Goal: Find specific page/section: Find specific page/section

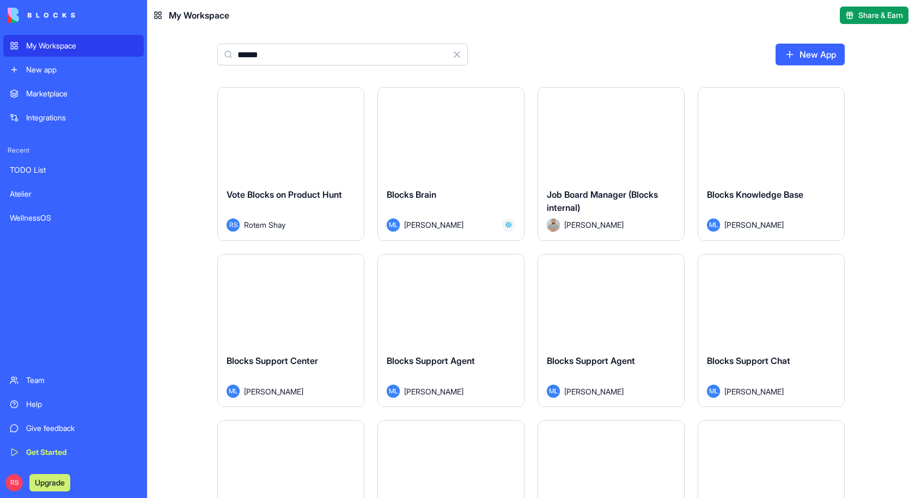
type input "******"
click at [453, 152] on div "Launch" at bounding box center [451, 133] width 146 height 91
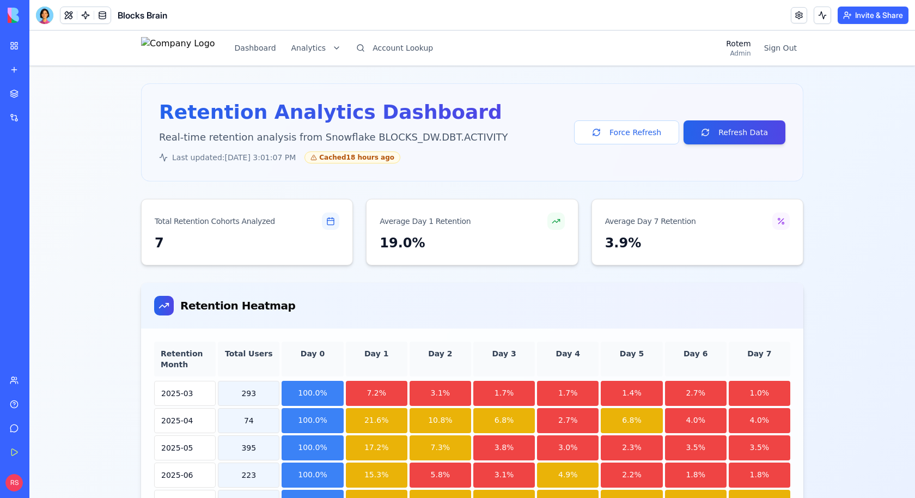
click at [337, 58] on div "Dashboard Analytics Account Lookup" at bounding box center [290, 48] width 298 height 22
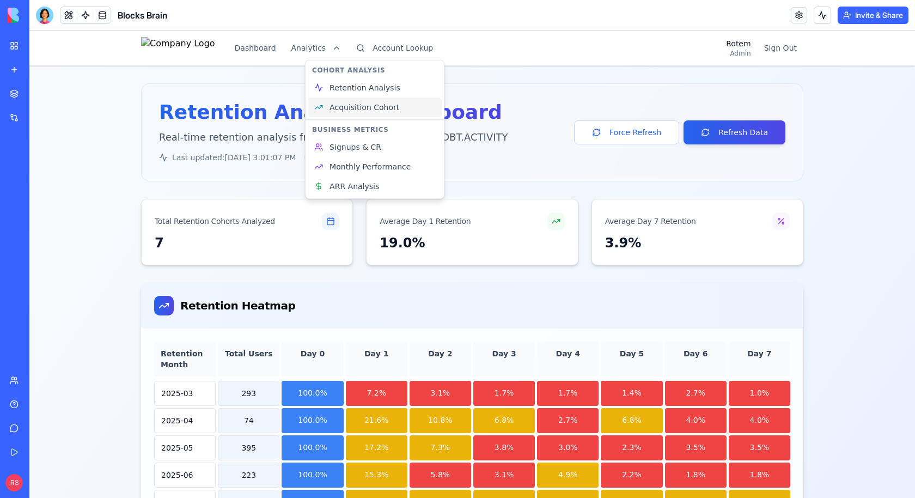
click at [401, 113] on link "Acquisition Cohort" at bounding box center [375, 107] width 134 height 20
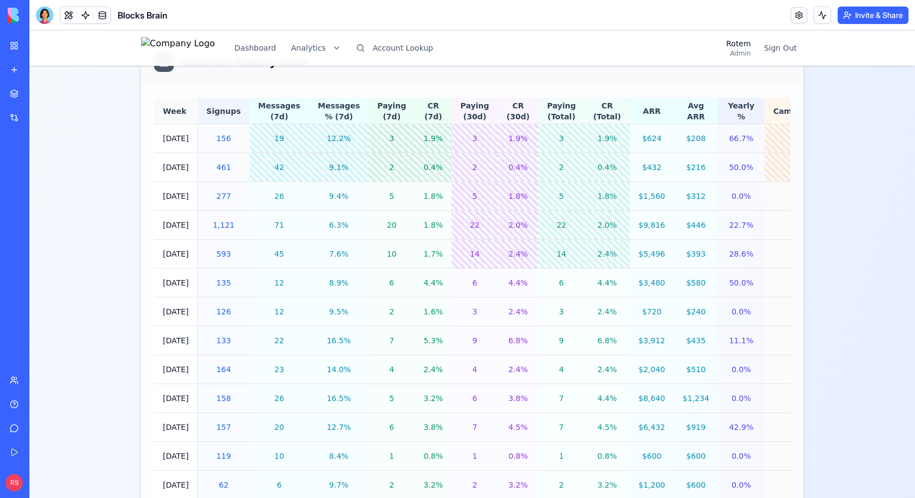
scroll to position [1036, 0]
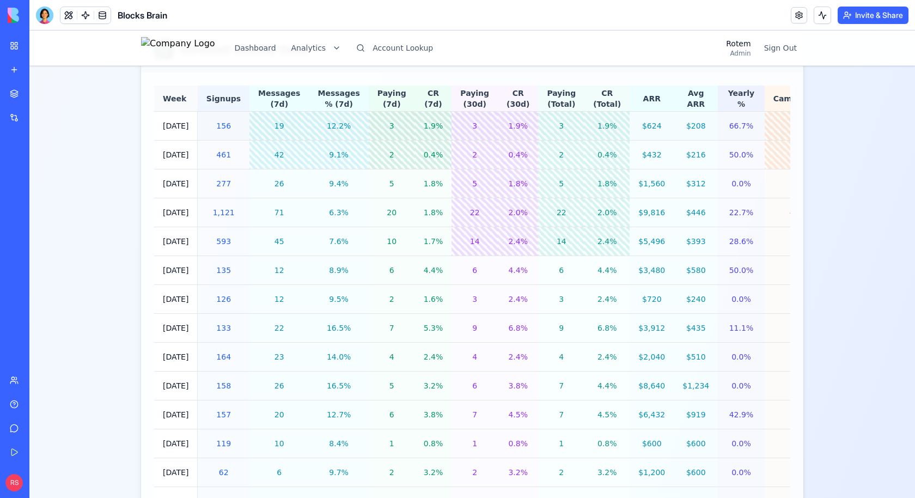
click at [166, 124] on td "[DATE]" at bounding box center [176, 126] width 44 height 29
drag, startPoint x: 166, startPoint y: 124, endPoint x: 194, endPoint y: 124, distance: 28.3
click at [194, 124] on td "[DATE]" at bounding box center [176, 126] width 44 height 29
drag, startPoint x: 213, startPoint y: 122, endPoint x: 227, endPoint y: 122, distance: 14.2
click at [227, 122] on div "156" at bounding box center [223, 125] width 34 height 11
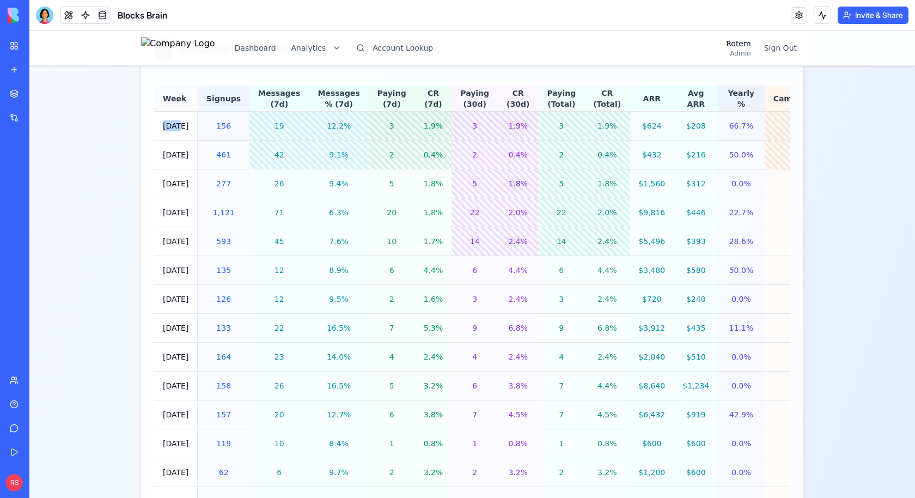
drag, startPoint x: 178, startPoint y: 126, endPoint x: 161, endPoint y: 126, distance: 16.9
click at [161, 126] on td "[DATE]" at bounding box center [176, 126] width 44 height 29
click at [221, 126] on div "156" at bounding box center [223, 125] width 34 height 11
click at [263, 126] on div "19" at bounding box center [279, 125] width 42 height 11
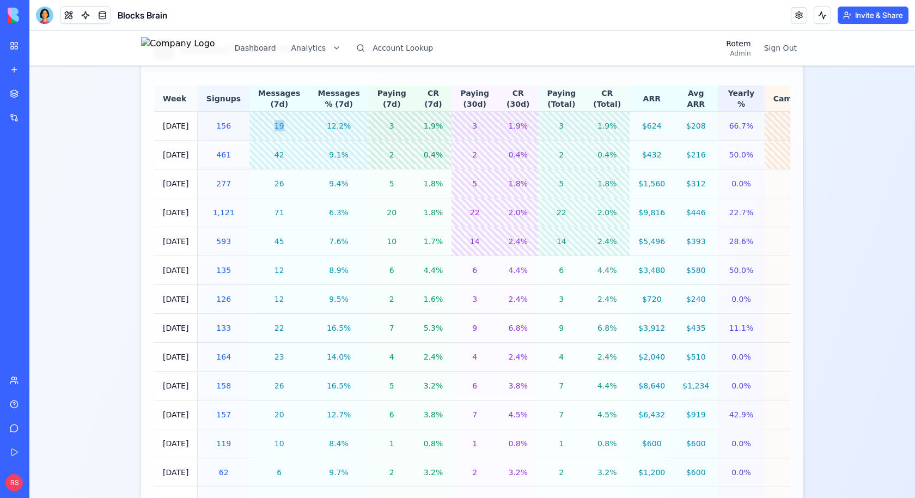
click at [263, 126] on div "19" at bounding box center [279, 125] width 42 height 11
click at [278, 128] on div "19" at bounding box center [279, 125] width 42 height 11
drag, startPoint x: 267, startPoint y: 103, endPoint x: 284, endPoint y: 103, distance: 16.3
click at [284, 103] on th "Messages (7d)" at bounding box center [278, 98] width 59 height 26
click at [265, 95] on th "Messages (7d)" at bounding box center [278, 98] width 59 height 26
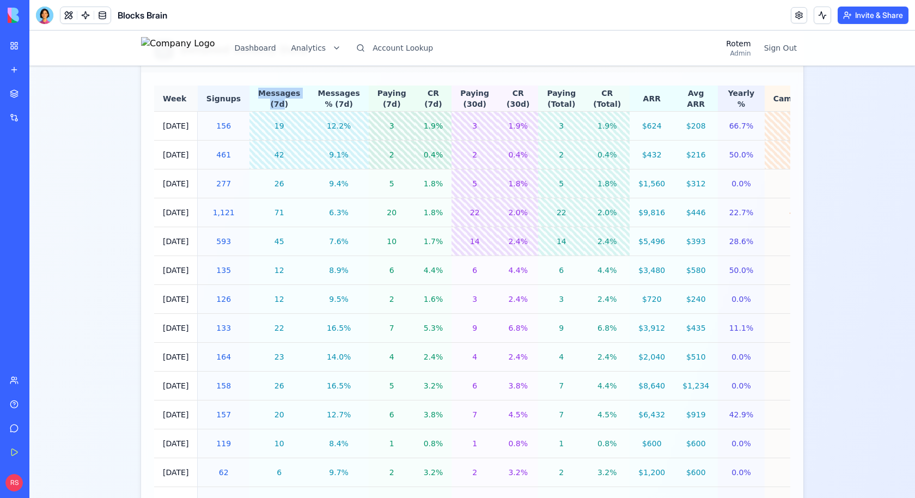
drag, startPoint x: 265, startPoint y: 95, endPoint x: 276, endPoint y: 100, distance: 11.9
click at [276, 100] on th "Messages (7d)" at bounding box center [278, 98] width 59 height 26
drag, startPoint x: 285, startPoint y: 101, endPoint x: 268, endPoint y: 102, distance: 16.9
click at [268, 102] on th "Messages (7d)" at bounding box center [278, 98] width 59 height 26
drag, startPoint x: 191, startPoint y: 154, endPoint x: 163, endPoint y: 156, distance: 28.4
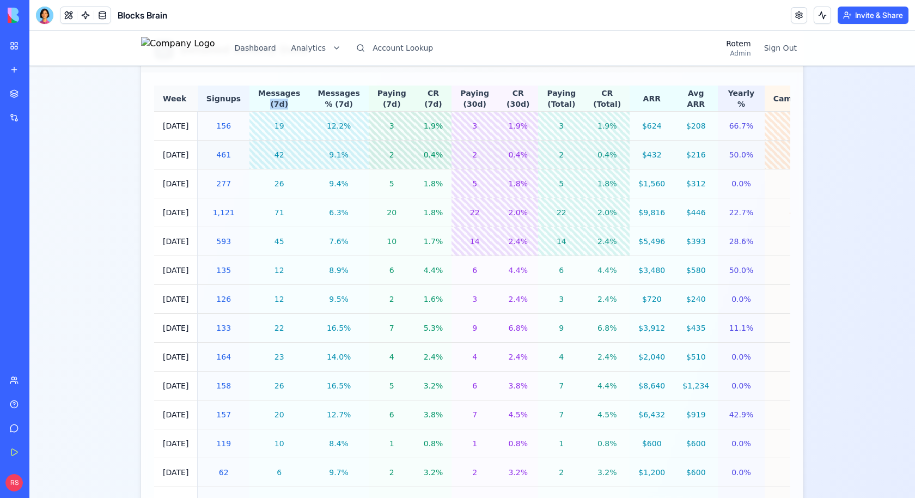
click at [163, 156] on td "[DATE]" at bounding box center [176, 154] width 44 height 29
click at [160, 155] on td "[DATE]" at bounding box center [176, 154] width 44 height 29
drag, startPoint x: 160, startPoint y: 155, endPoint x: 191, endPoint y: 153, distance: 30.6
click at [191, 153] on td "[DATE]" at bounding box center [176, 154] width 44 height 29
drag, startPoint x: 256, startPoint y: 145, endPoint x: 290, endPoint y: 151, distance: 34.4
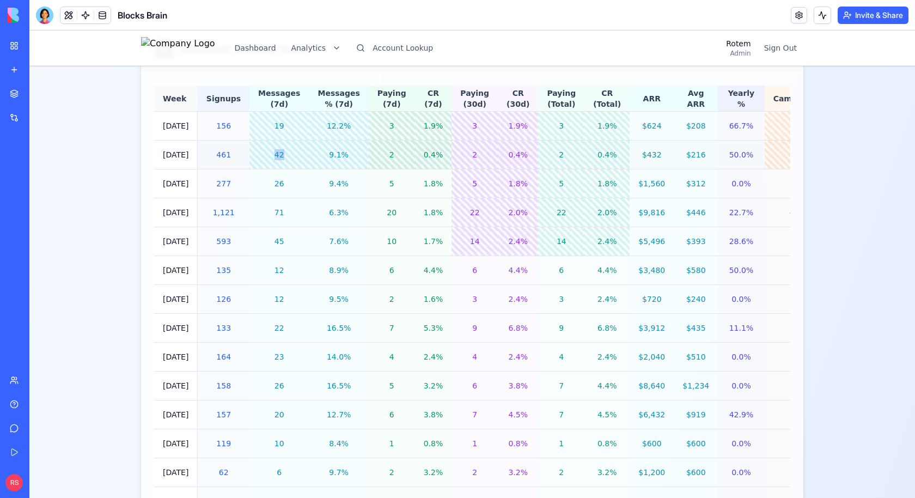
click at [290, 151] on td "42" at bounding box center [278, 154] width 59 height 29
click at [274, 157] on div "42" at bounding box center [279, 154] width 42 height 11
click at [261, 89] on th "Messages (7d)" at bounding box center [278, 98] width 59 height 26
drag, startPoint x: 261, startPoint y: 89, endPoint x: 284, endPoint y: 102, distance: 26.6
click at [284, 102] on th "Messages (7d)" at bounding box center [278, 98] width 59 height 26
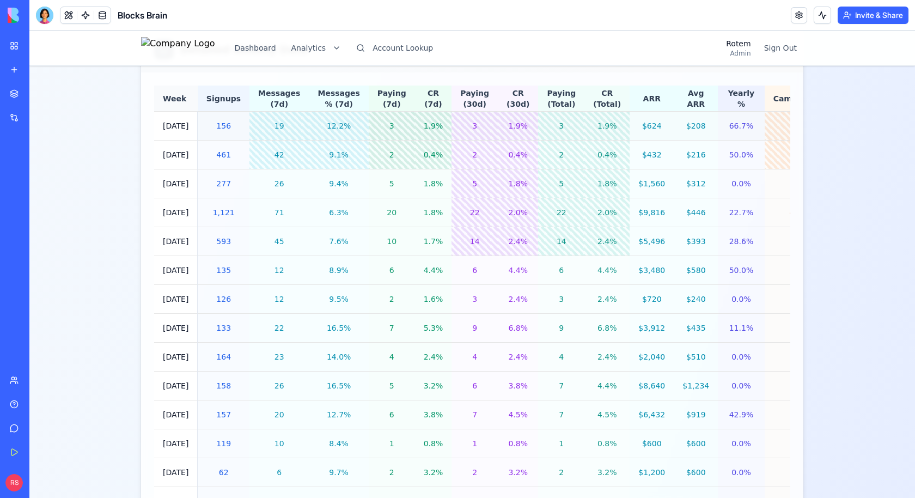
click at [275, 125] on div "19" at bounding box center [279, 125] width 42 height 11
click at [278, 130] on div "19" at bounding box center [279, 125] width 42 height 11
click at [274, 120] on div "19" at bounding box center [279, 125] width 42 height 11
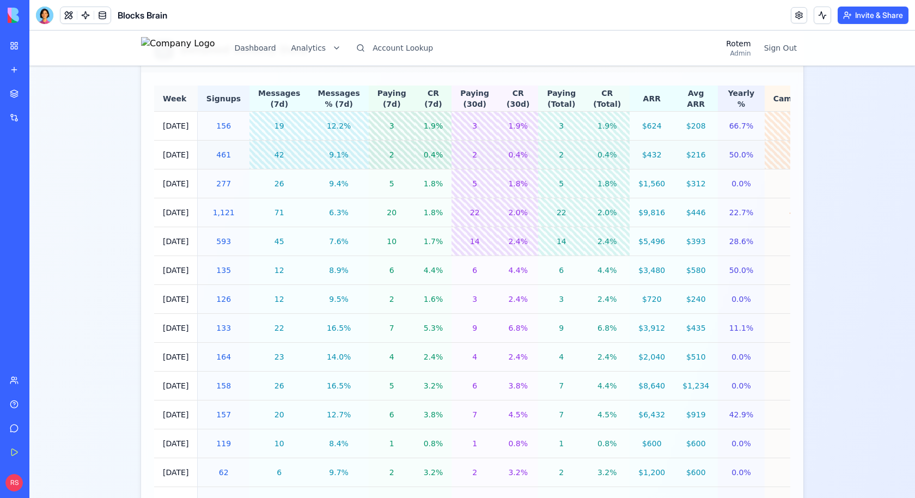
click at [268, 147] on td "42" at bounding box center [278, 154] width 59 height 29
drag, startPoint x: 268, startPoint y: 147, endPoint x: 284, endPoint y: 147, distance: 15.8
click at [284, 147] on td "42" at bounding box center [278, 154] width 59 height 29
drag, startPoint x: 310, startPoint y: 125, endPoint x: 344, endPoint y: 126, distance: 33.8
click at [344, 126] on td "12.2%" at bounding box center [338, 126] width 59 height 29
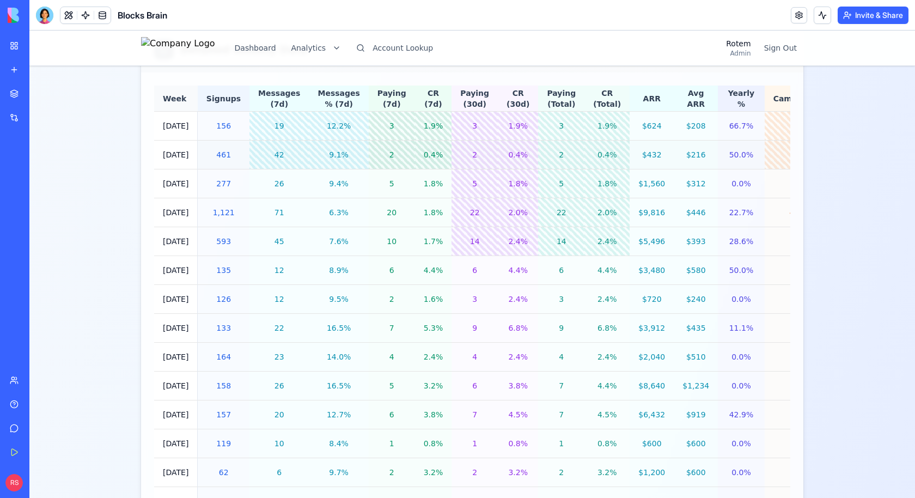
click at [317, 151] on div "9.1%" at bounding box center [338, 154] width 42 height 11
drag, startPoint x: 314, startPoint y: 151, endPoint x: 326, endPoint y: 151, distance: 12.5
click at [327, 151] on div "9.1%" at bounding box center [338, 154] width 42 height 11
click at [335, 152] on div "9.1%" at bounding box center [338, 154] width 42 height 11
drag, startPoint x: 338, startPoint y: 152, endPoint x: 313, endPoint y: 152, distance: 25.0
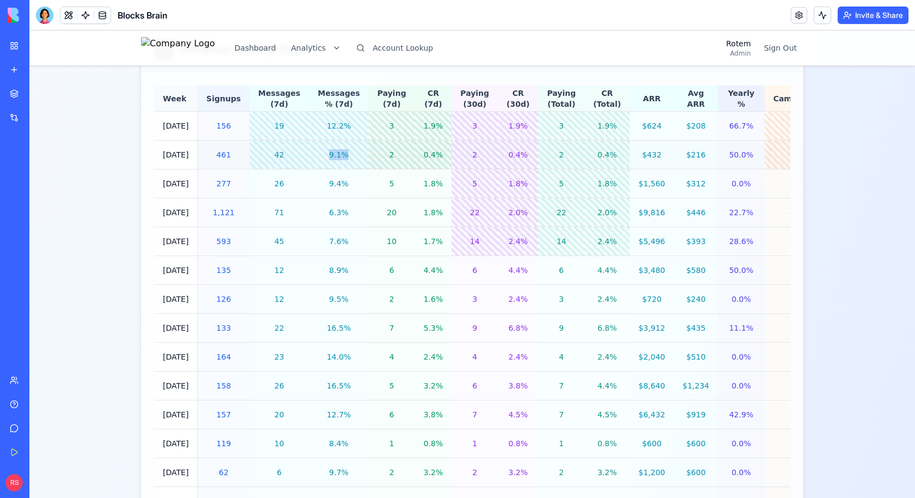
click at [317, 152] on div "9.1%" at bounding box center [338, 154] width 42 height 11
click at [377, 128] on div "3" at bounding box center [391, 125] width 29 height 11
click at [378, 124] on div "3" at bounding box center [391, 125] width 29 height 11
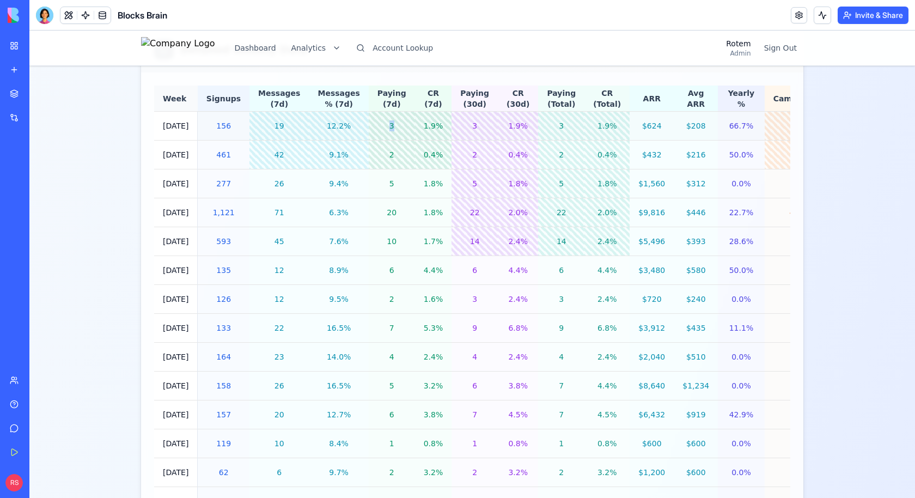
drag, startPoint x: 378, startPoint y: 124, endPoint x: 369, endPoint y: 124, distance: 9.3
click at [377, 124] on div "3" at bounding box center [391, 125] width 29 height 11
click at [227, 126] on div "156" at bounding box center [223, 125] width 34 height 11
drag, startPoint x: 403, startPoint y: 129, endPoint x: 427, endPoint y: 129, distance: 24.0
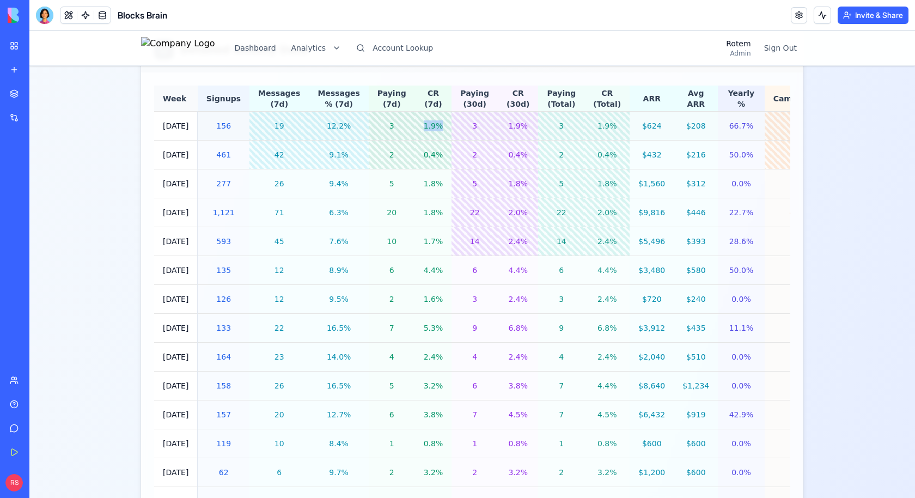
click at [427, 129] on td "1.9%" at bounding box center [433, 126] width 37 height 29
click at [460, 129] on div "3" at bounding box center [474, 125] width 29 height 11
drag, startPoint x: 448, startPoint y: 129, endPoint x: 491, endPoint y: 130, distance: 43.6
click at [491, 130] on tr "[DATE] 156 19 12.2% 3 1.9% 3 1.9% 3 1.9% $624 $208 66.7% 78 50.0%" at bounding box center [521, 126] width 735 height 29
click at [501, 133] on td "1.9%" at bounding box center [518, 126] width 40 height 29
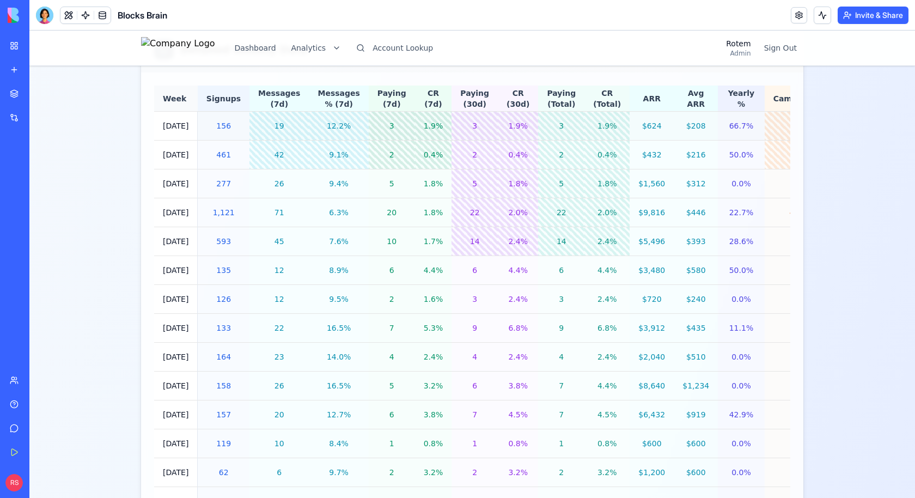
click at [498, 129] on td "1.9%" at bounding box center [518, 126] width 40 height 29
drag, startPoint x: 483, startPoint y: 129, endPoint x: 497, endPoint y: 129, distance: 13.6
click at [498, 129] on td "1.9%" at bounding box center [518, 126] width 40 height 29
click at [547, 123] on div "3" at bounding box center [561, 125] width 29 height 11
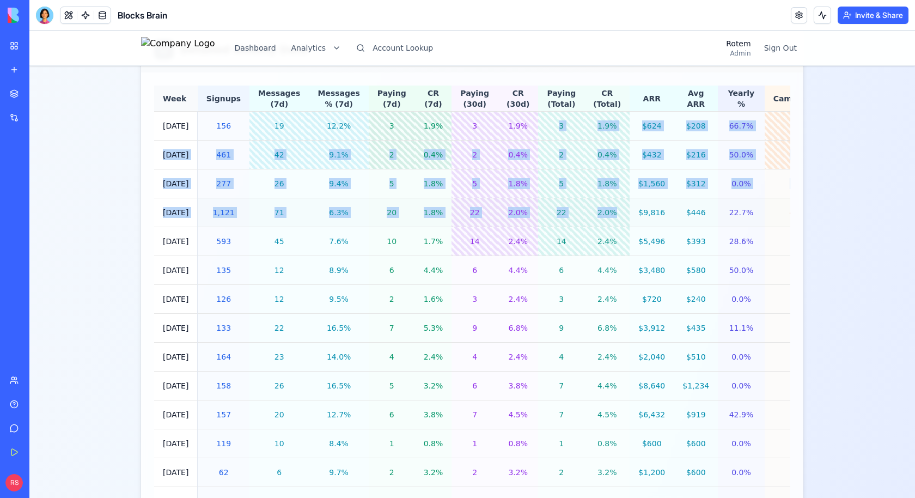
drag, startPoint x: 533, startPoint y: 123, endPoint x: 584, endPoint y: 213, distance: 103.4
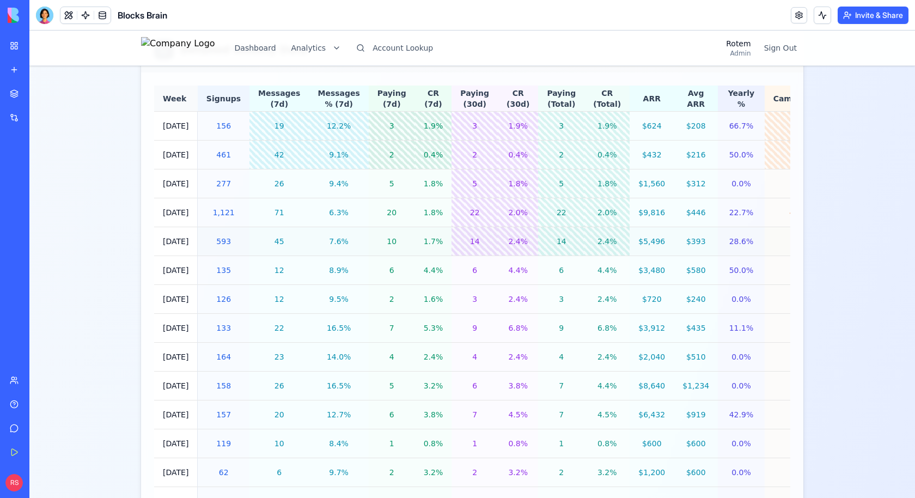
click at [584, 231] on td "2.4%" at bounding box center [606, 241] width 45 height 29
click at [547, 125] on div "3" at bounding box center [561, 125] width 29 height 11
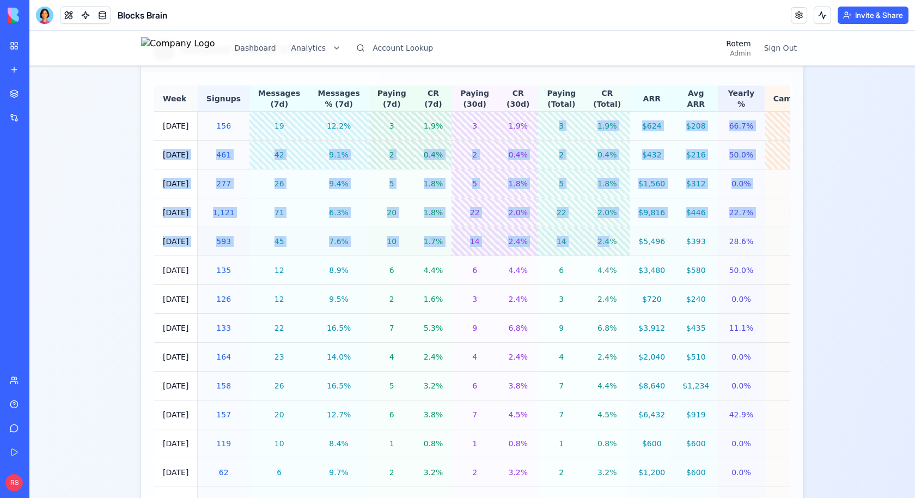
drag, startPoint x: 536, startPoint y: 125, endPoint x: 570, endPoint y: 229, distance: 109.9
click at [593, 238] on div "2.4%" at bounding box center [607, 241] width 28 height 11
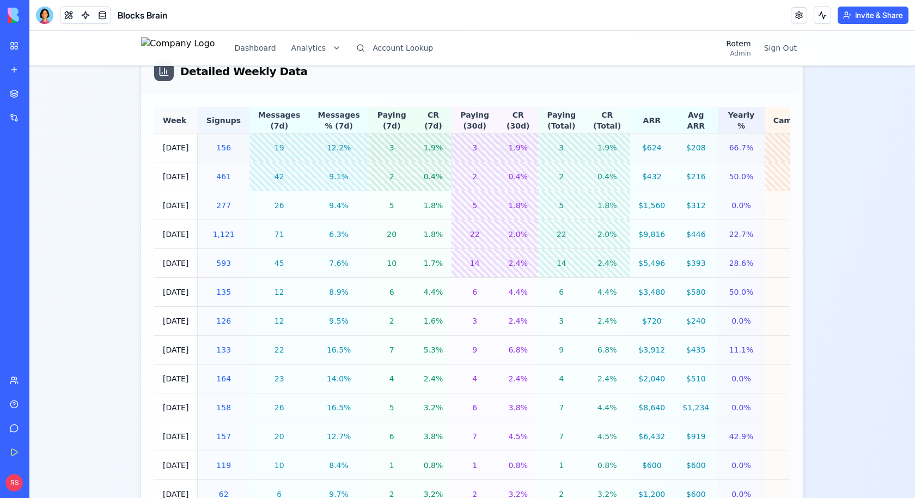
scroll to position [1008, 0]
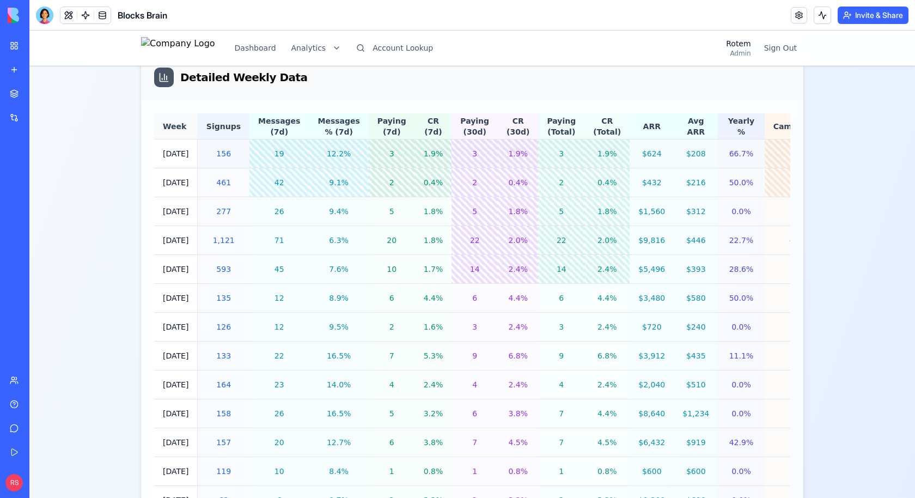
click at [773, 152] on div "78" at bounding box center [796, 153] width 47 height 11
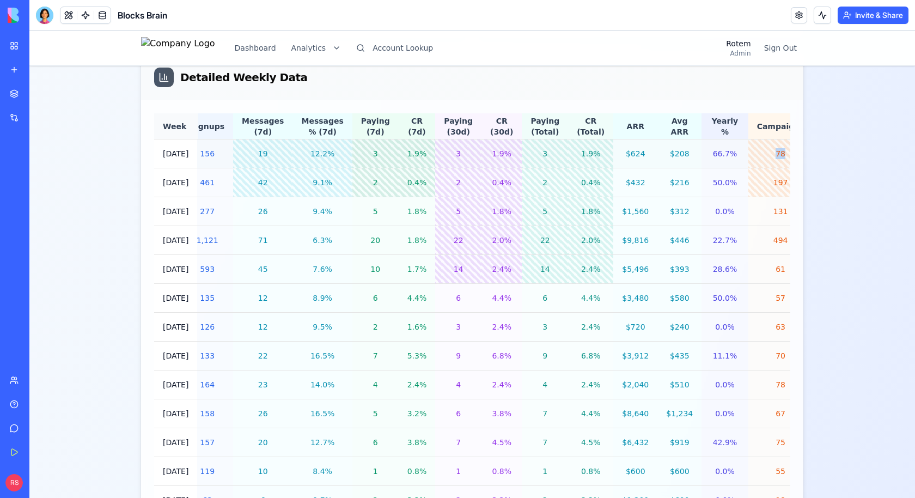
scroll to position [0, 52]
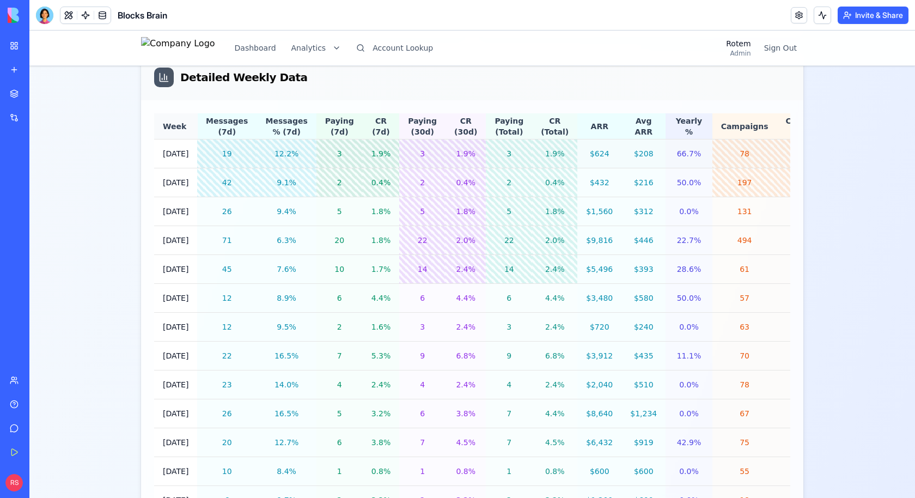
click at [786, 155] on div "50.0%" at bounding box center [807, 153] width 43 height 11
drag, startPoint x: 748, startPoint y: 155, endPoint x: 766, endPoint y: 155, distance: 18.0
click at [786, 155] on div "50.0%" at bounding box center [807, 153] width 43 height 11
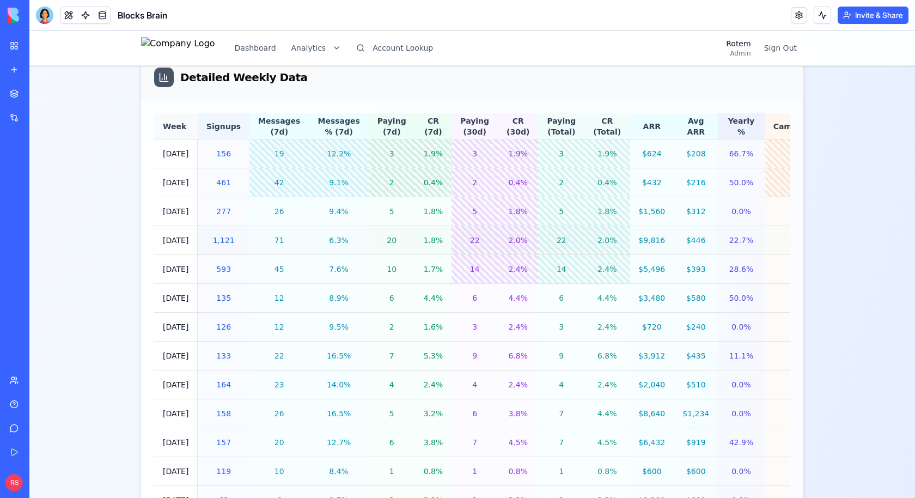
scroll to position [994, 0]
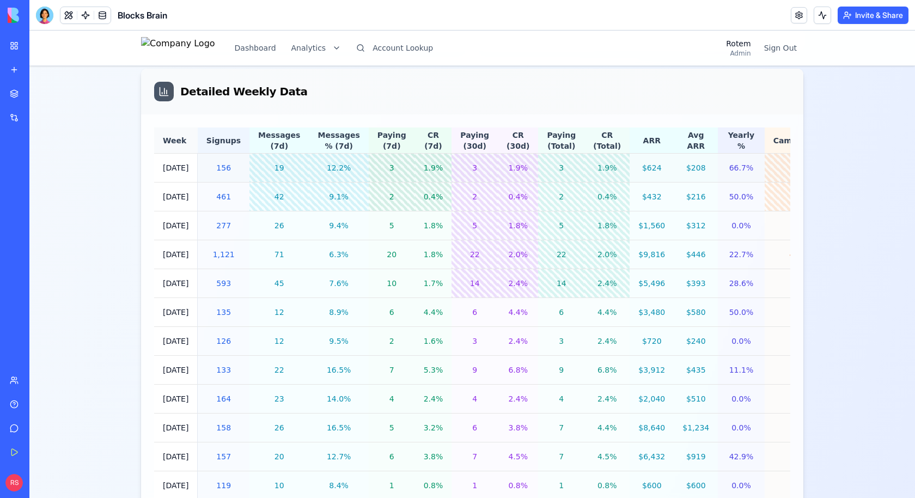
click at [549, 169] on td "3" at bounding box center [561, 168] width 46 height 29
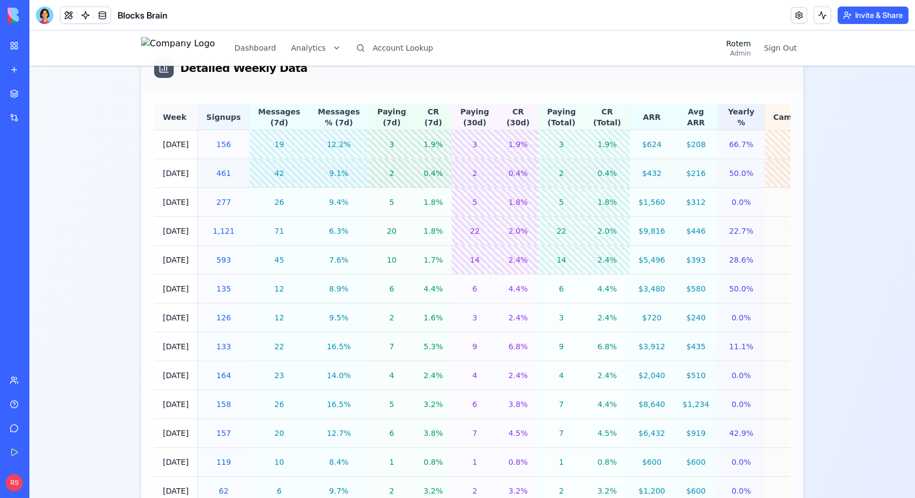
scroll to position [1003, 0]
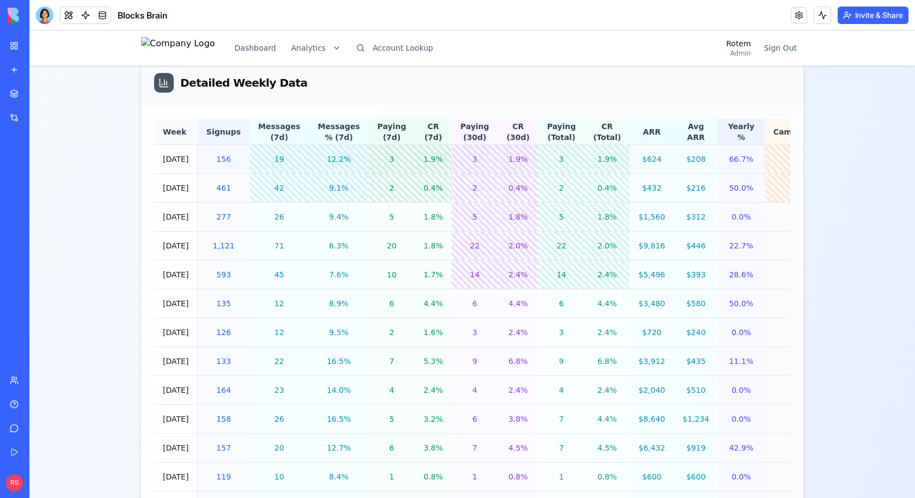
click at [163, 155] on td "[DATE]" at bounding box center [176, 159] width 44 height 29
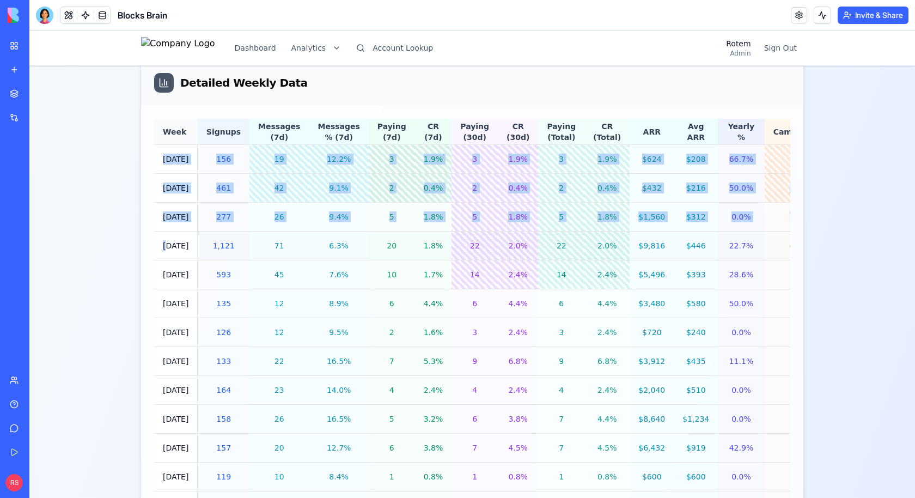
drag, startPoint x: 163, startPoint y: 155, endPoint x: 161, endPoint y: 242, distance: 87.2
click at [167, 238] on td "[DATE]" at bounding box center [176, 245] width 44 height 29
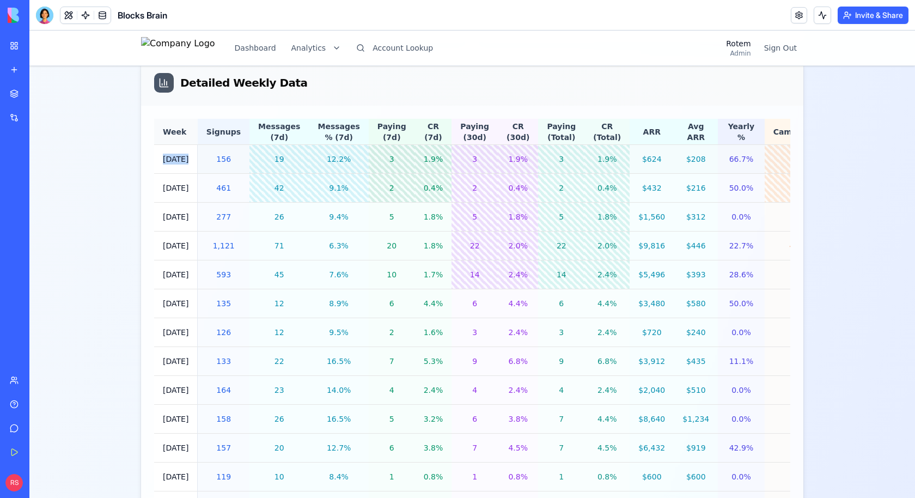
drag, startPoint x: 161, startPoint y: 158, endPoint x: 187, endPoint y: 157, distance: 26.2
click at [187, 157] on td "[DATE]" at bounding box center [176, 159] width 44 height 29
click at [165, 157] on td "[DATE]" at bounding box center [176, 159] width 44 height 29
drag, startPoint x: 165, startPoint y: 157, endPoint x: 482, endPoint y: 140, distance: 317.3
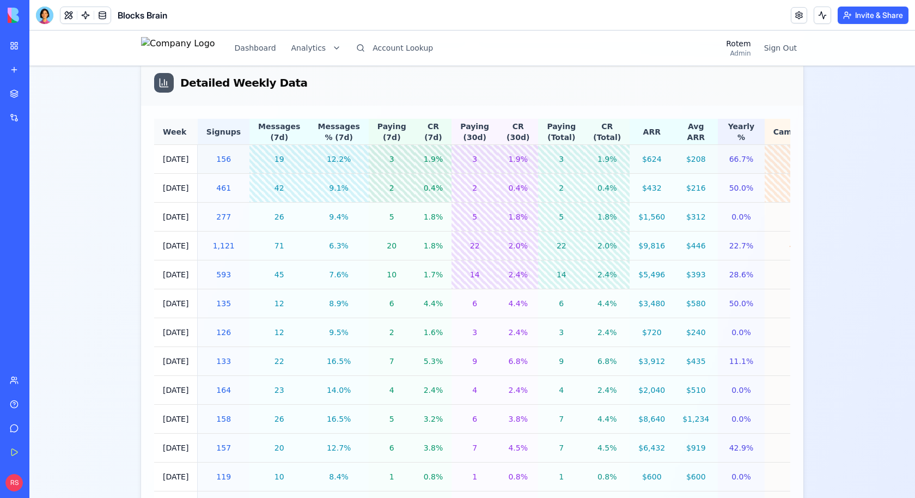
click at [188, 158] on td "[DATE]" at bounding box center [176, 159] width 44 height 29
drag, startPoint x: 161, startPoint y: 161, endPoint x: 193, endPoint y: 156, distance: 32.0
click at [193, 156] on td "[DATE]" at bounding box center [176, 159] width 44 height 29
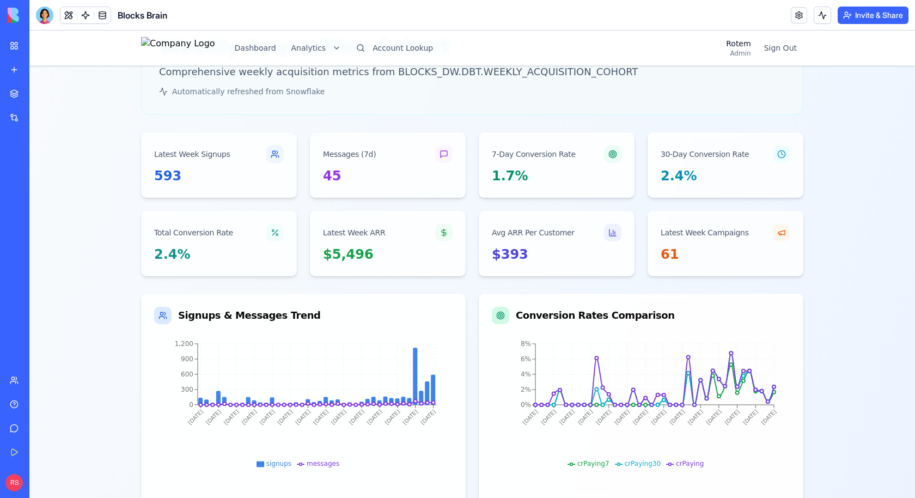
scroll to position [0, 0]
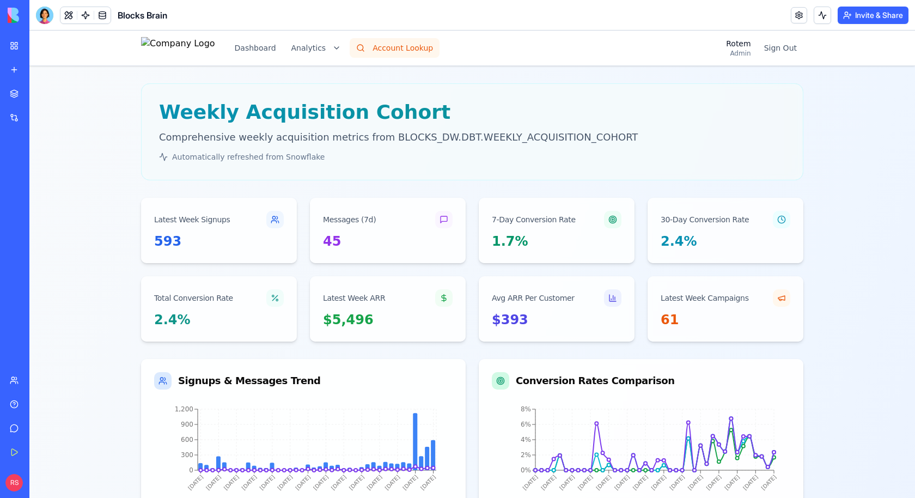
click at [407, 48] on button "Account Lookup" at bounding box center [395, 48] width 90 height 20
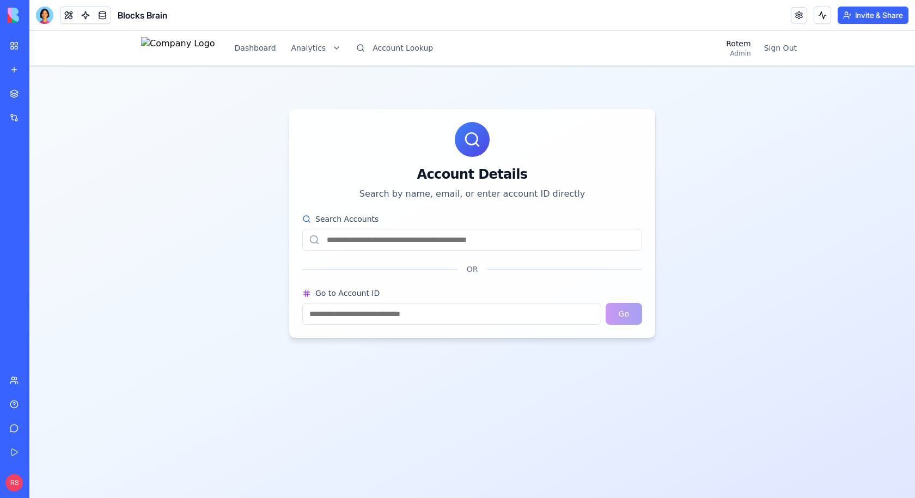
click at [376, 309] on input "Go to Account ID" at bounding box center [451, 314] width 299 height 22
type input "****"
click at [626, 324] on button "Go" at bounding box center [623, 314] width 36 height 22
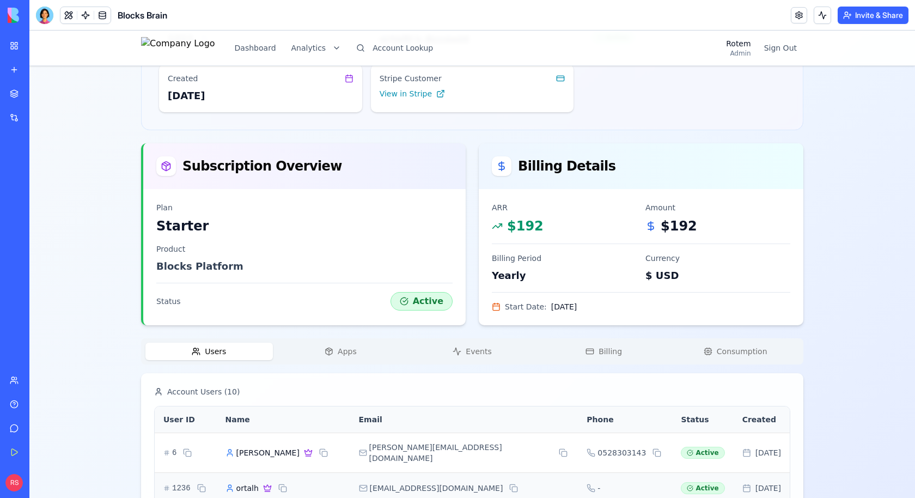
scroll to position [199, 0]
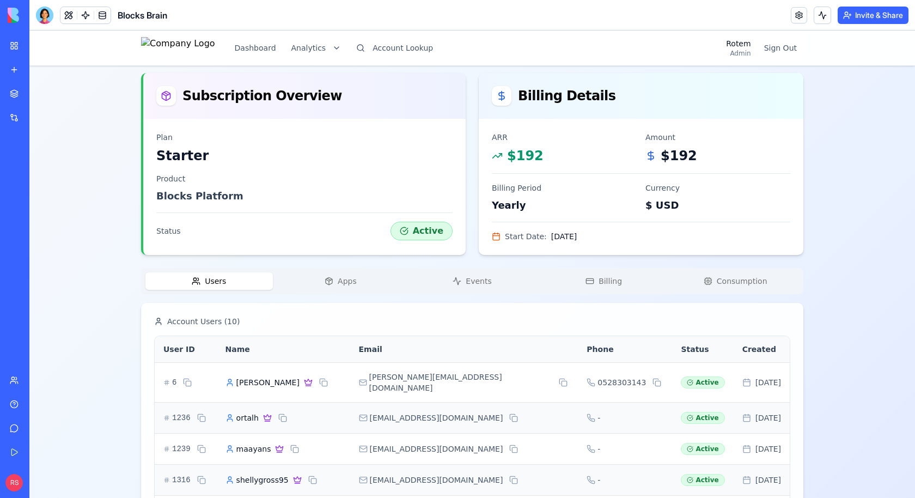
click at [335, 294] on div "Users Apps Events Billing Consumption Account Users ( 10 ) User ID Name Email P…" at bounding box center [472, 481] width 662 height 427
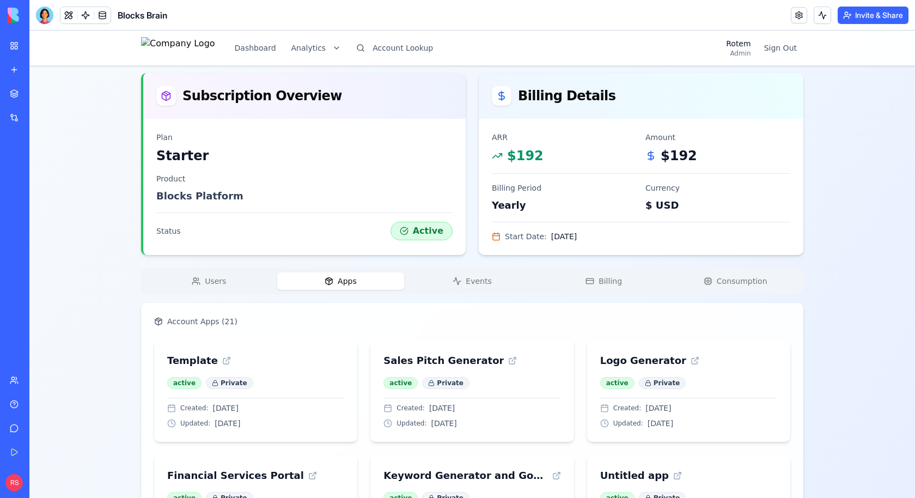
click at [335, 272] on button "Apps" at bounding box center [340, 280] width 127 height 17
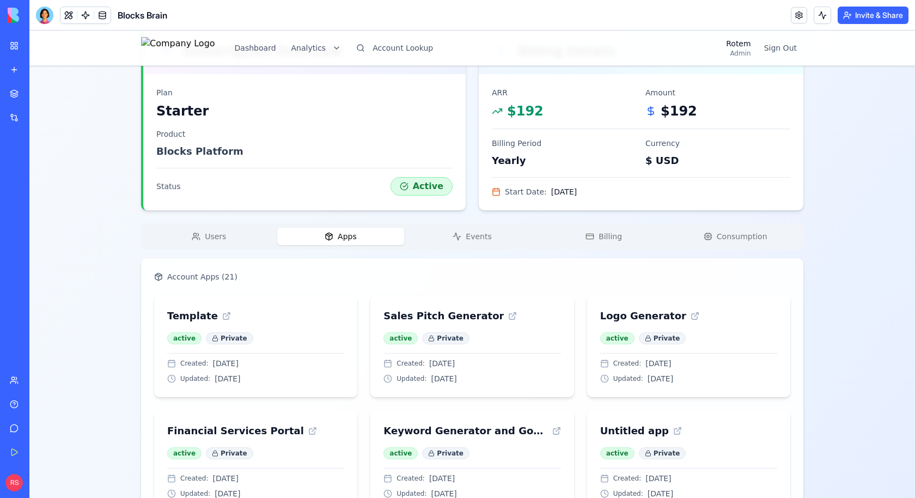
scroll to position [278, 0]
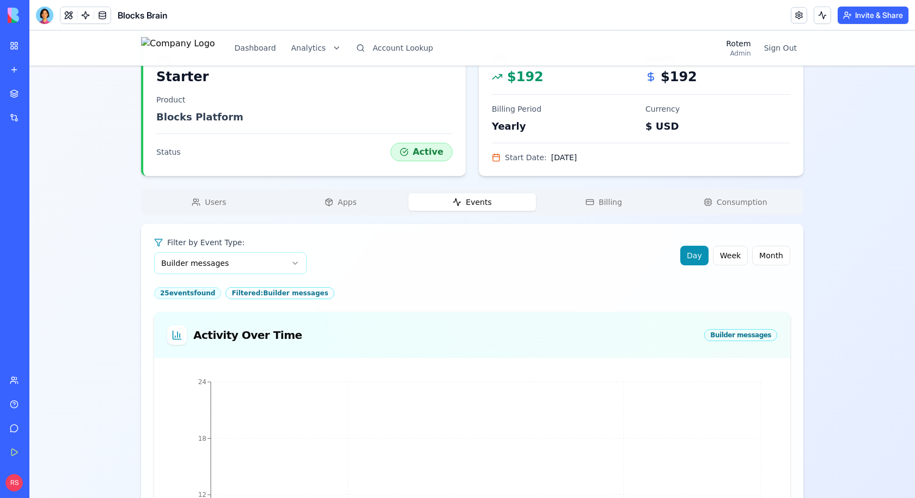
click at [456, 206] on button "Events" at bounding box center [471, 201] width 127 height 17
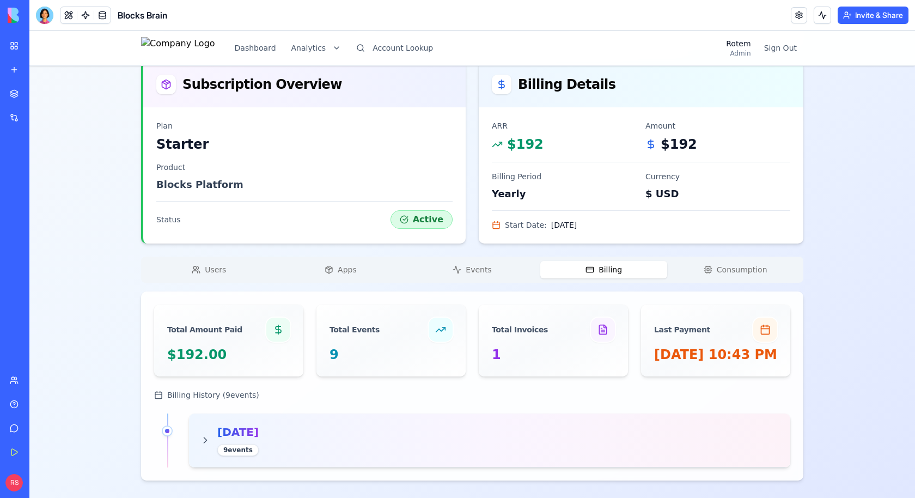
scroll to position [225, 0]
click at [578, 213] on div "ortalh's Account Starter Change Account Account ID 1211 Name [PERSON_NAME]'s Ac…" at bounding box center [472, 176] width 662 height 607
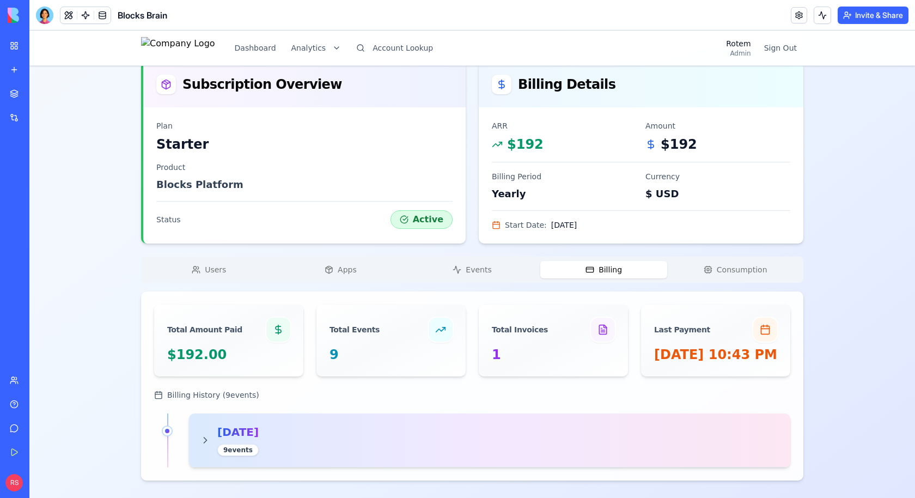
click at [452, 414] on div "[DATE] 9 event s" at bounding box center [489, 440] width 601 height 54
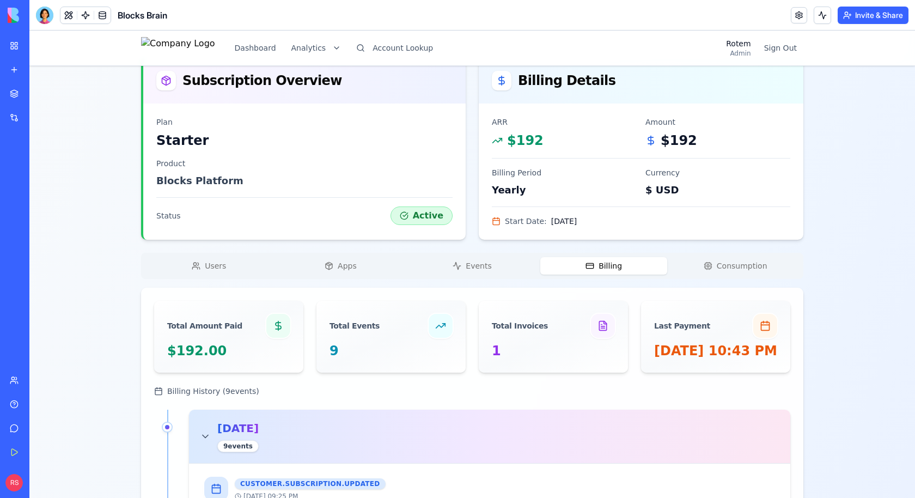
scroll to position [133, 0]
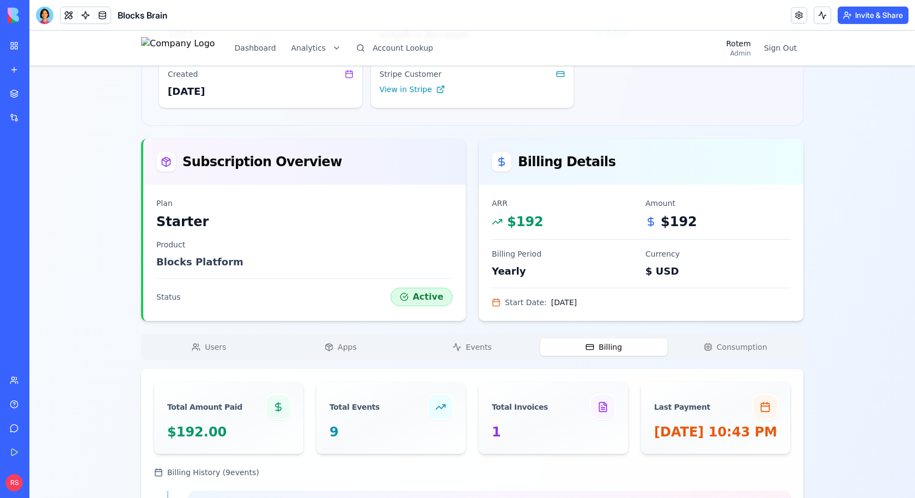
click at [505, 352] on button "Events" at bounding box center [471, 346] width 127 height 17
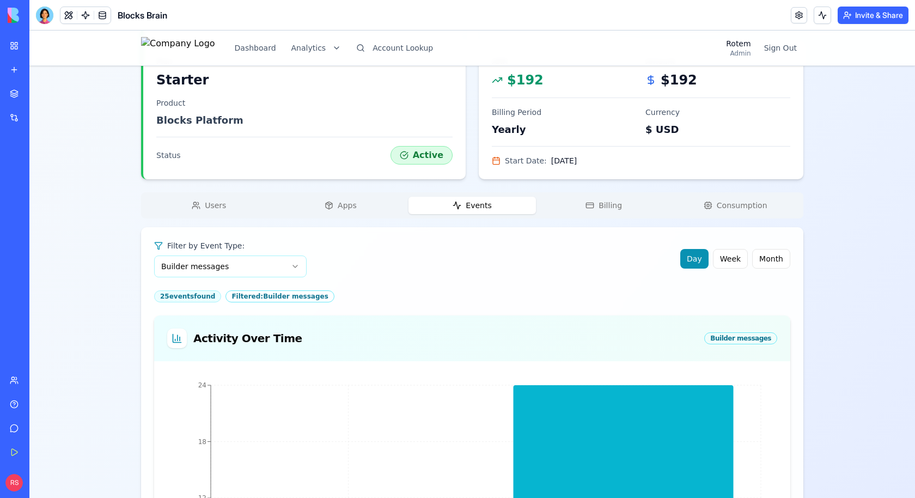
scroll to position [355, 0]
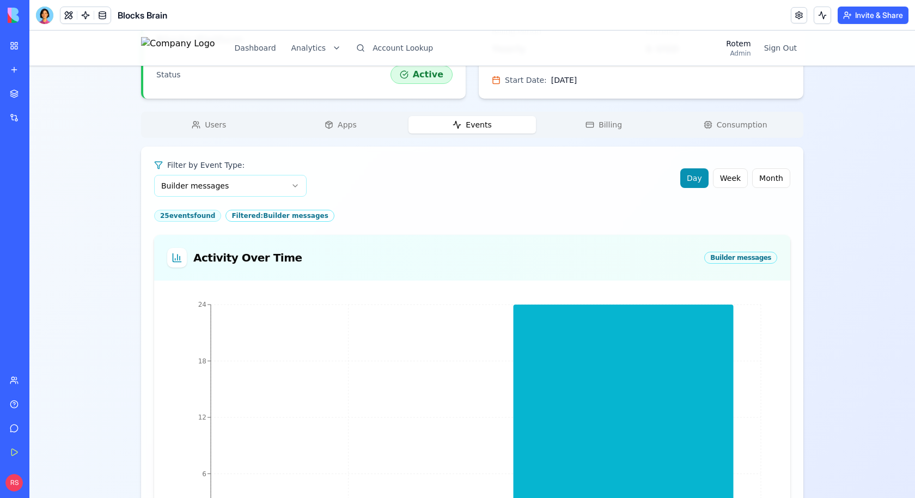
click at [268, 193] on html "Dashboard Analytics Account Lookup Rotem Admin Sign Out ortalh's Account Starte…" at bounding box center [471, 237] width 885 height 1124
click at [353, 200] on html "Dashboard Analytics Account Lookup Rotem Admin Sign Out ortalh's Account Starte…" at bounding box center [471, 237] width 885 height 1124
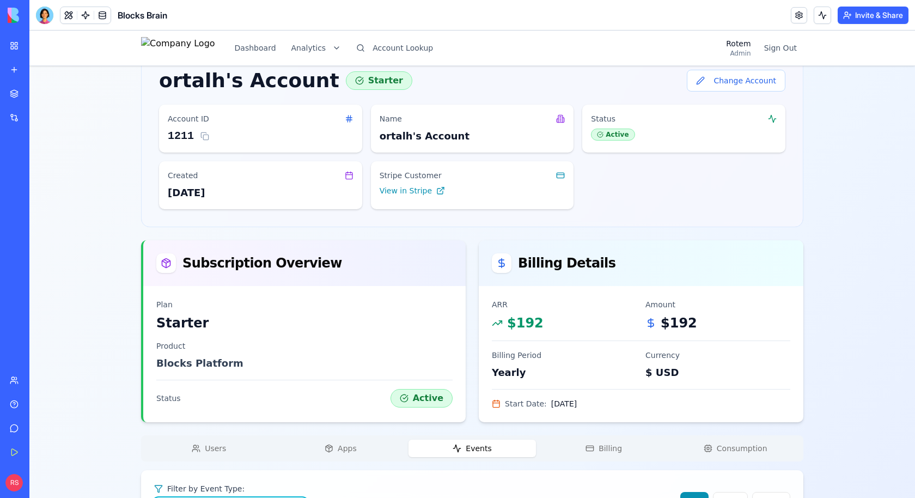
scroll to position [0, 0]
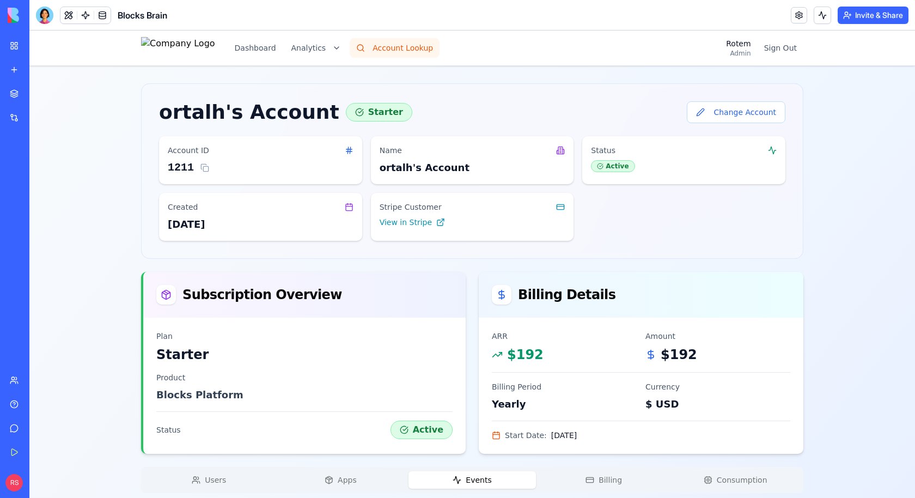
click at [388, 56] on button "Account Lookup" at bounding box center [395, 48] width 90 height 20
click at [406, 50] on button "Account Lookup" at bounding box center [395, 48] width 90 height 20
click at [411, 44] on button "Account Lookup" at bounding box center [395, 48] width 90 height 20
click at [720, 113] on button "Change Account" at bounding box center [736, 112] width 99 height 22
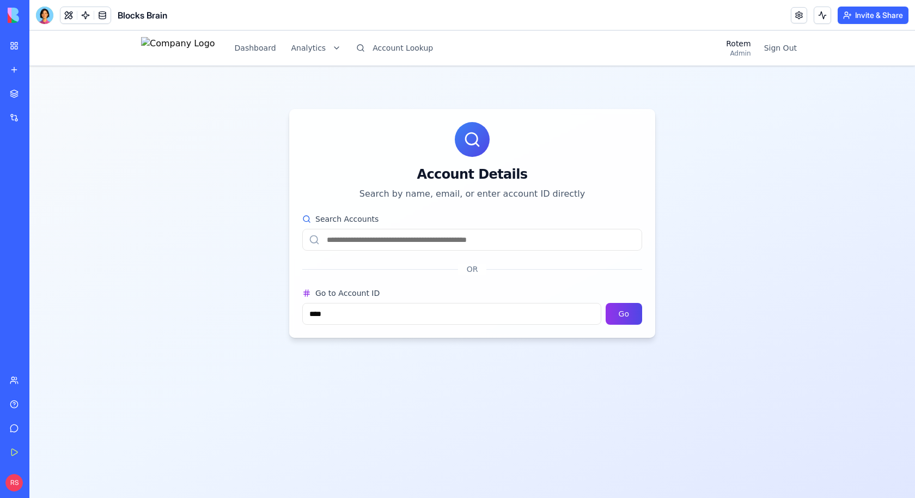
click at [467, 241] on input "Search Accounts" at bounding box center [472, 240] width 340 height 22
paste input "**********"
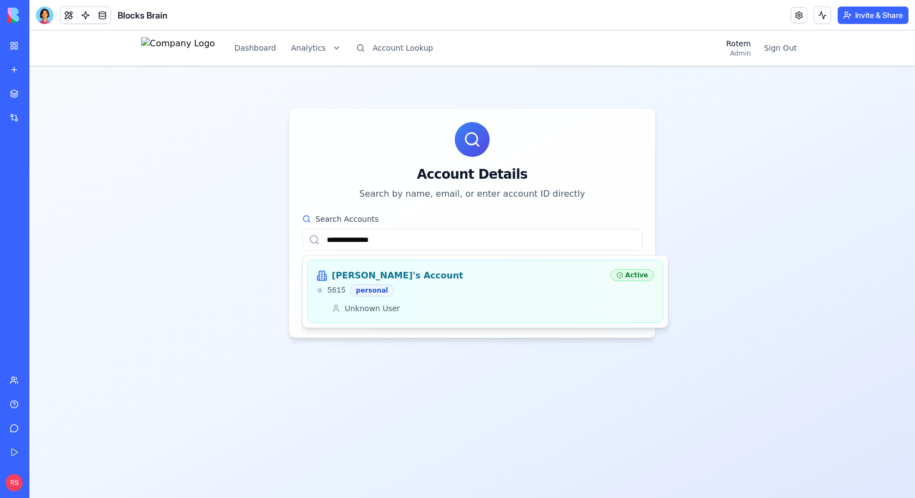
type input "**********"
click at [434, 283] on div "[PERSON_NAME]'s Account 5615 personal" at bounding box center [458, 282] width 285 height 27
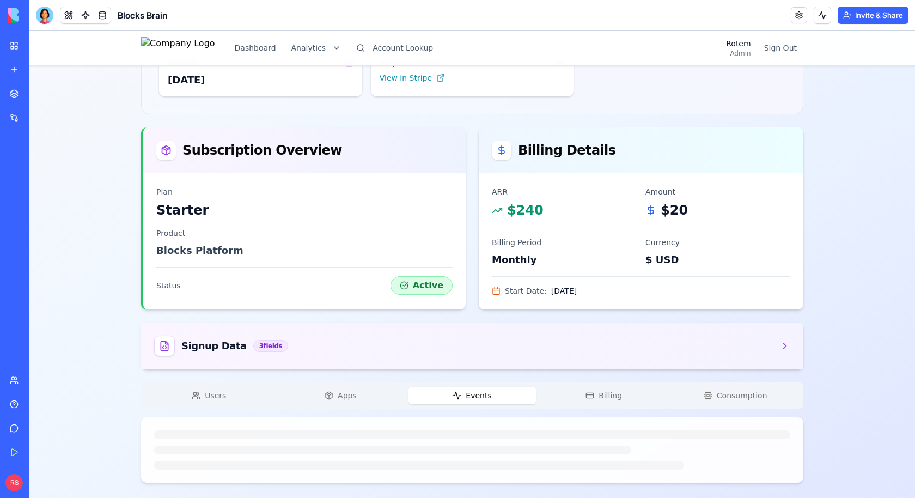
scroll to position [179, 0]
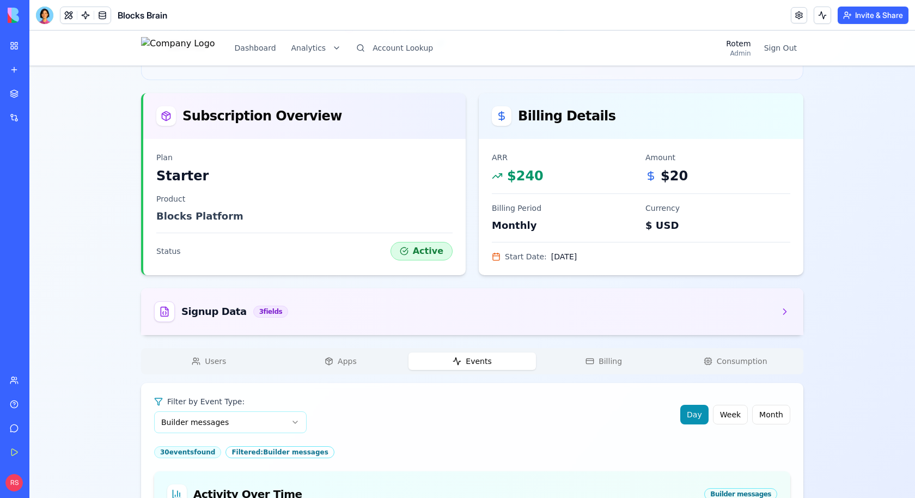
click at [351, 356] on span "Apps" at bounding box center [347, 361] width 19 height 11
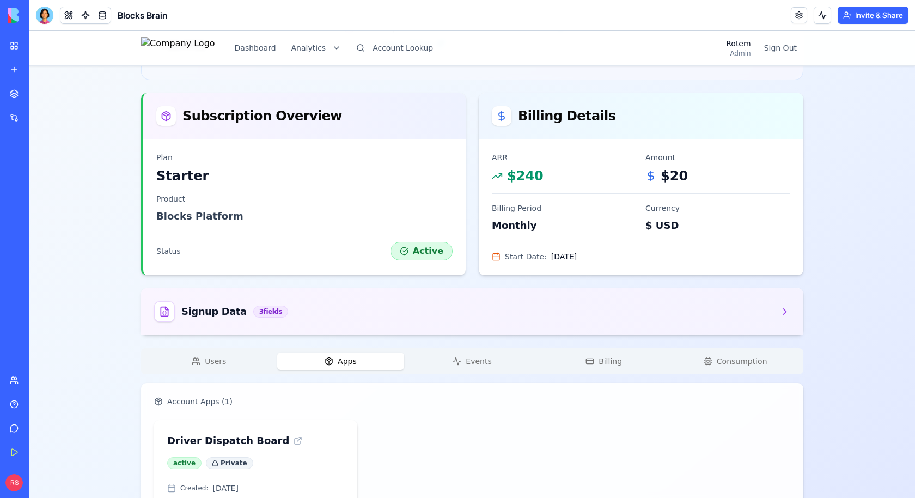
scroll to position [230, 0]
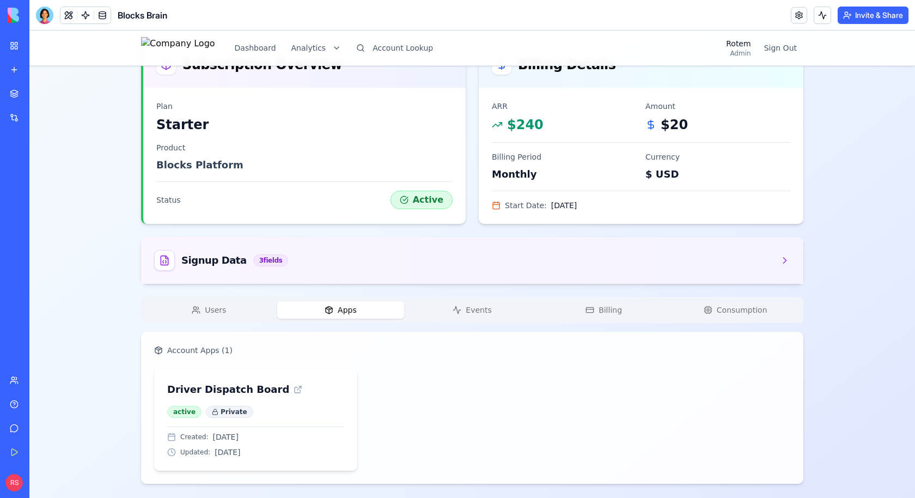
click at [244, 313] on div "[PERSON_NAME]'s Account Starter Change Account Account ID 5615 Name [PERSON_NAM…" at bounding box center [472, 169] width 662 height 630
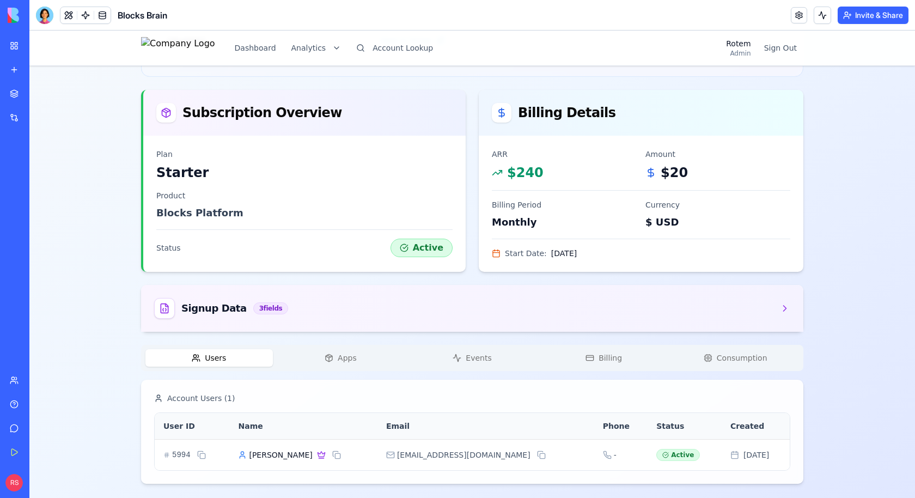
click at [478, 357] on span "Events" at bounding box center [479, 357] width 26 height 11
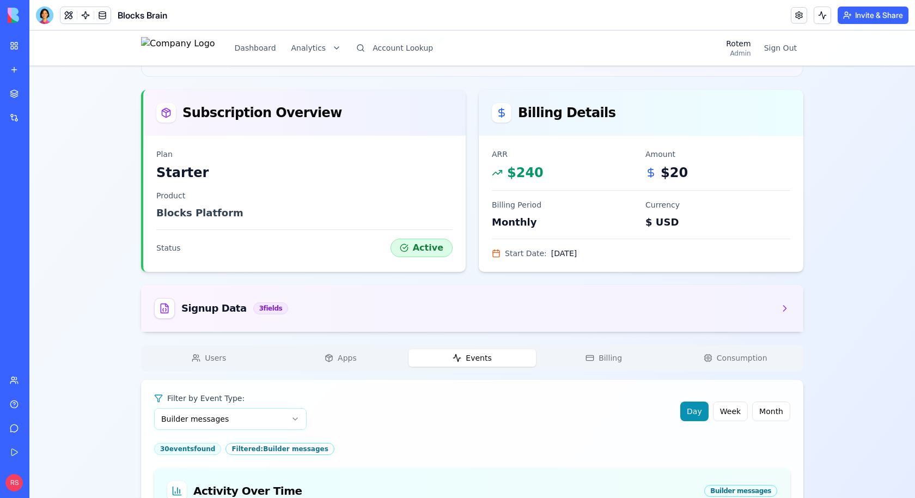
click at [241, 151] on div "[PERSON_NAME]'s Account Starter Change Account Account ID 5615 Name [PERSON_NAM…" at bounding box center [472, 428] width 662 height 1054
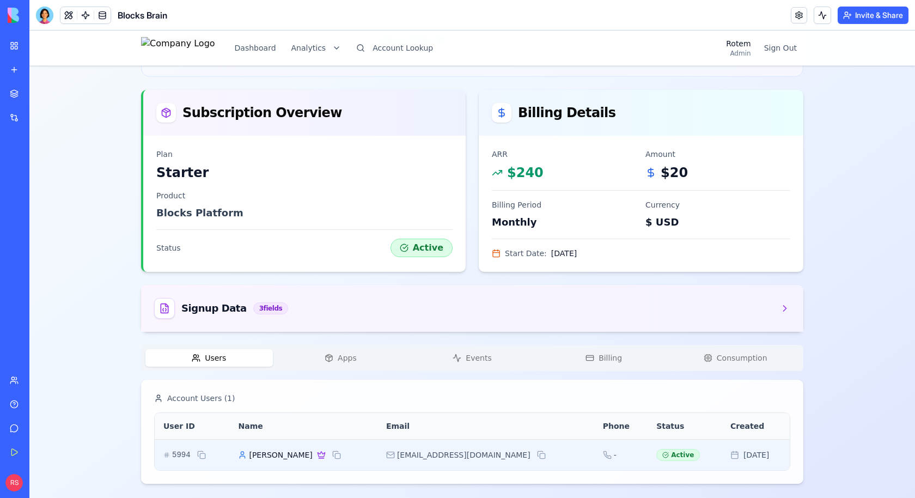
click at [354, 451] on div "[PERSON_NAME]" at bounding box center [303, 454] width 130 height 13
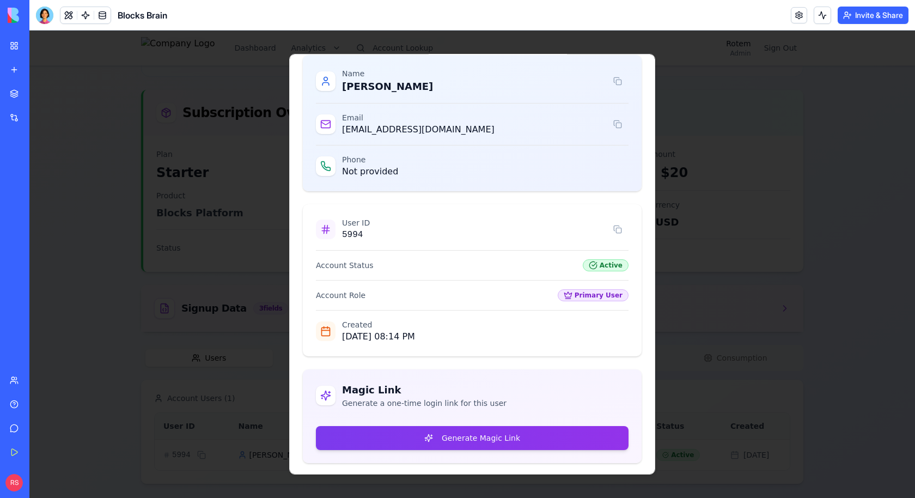
scroll to position [0, 0]
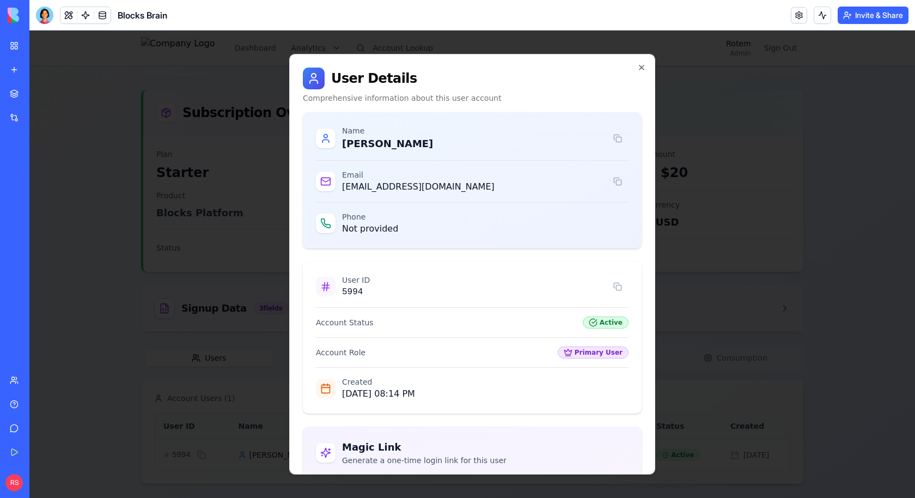
click at [695, 266] on div at bounding box center [471, 263] width 885 height 467
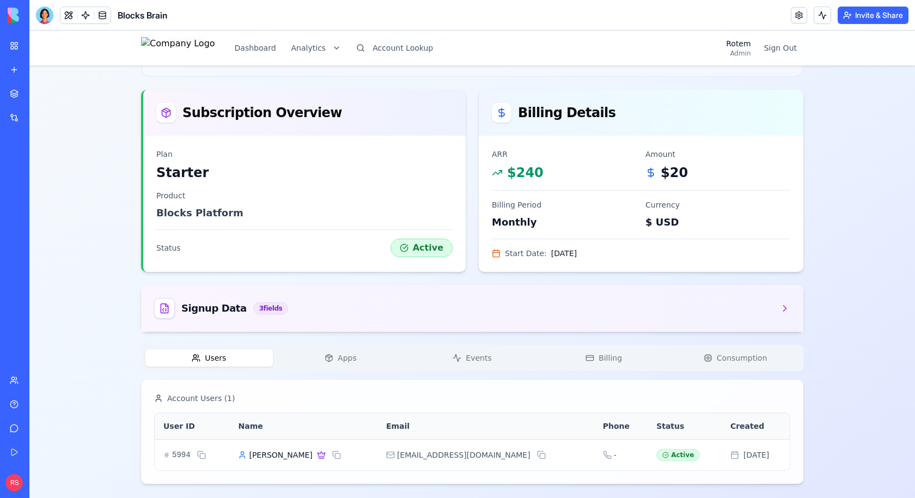
click at [452, 361] on button "Events" at bounding box center [471, 357] width 127 height 17
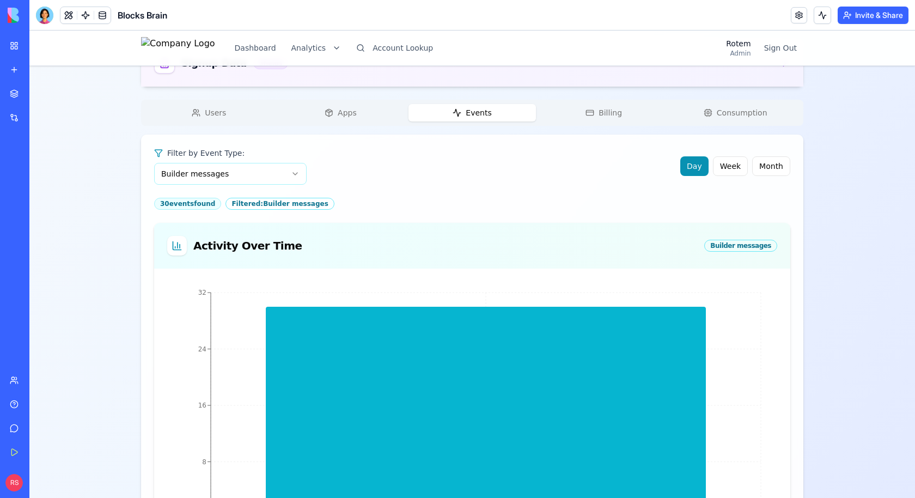
scroll to position [331, 0]
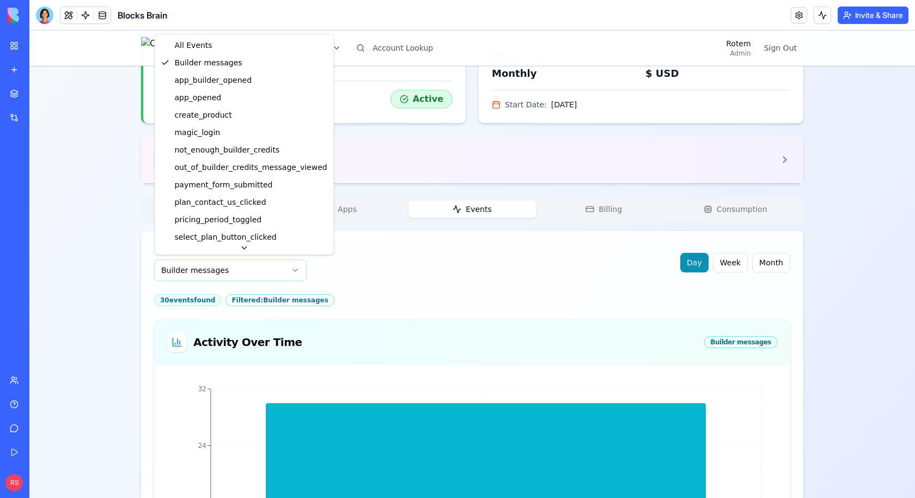
click at [232, 267] on html "Dashboard Analytics Account Lookup Rotem Admin Sign Out [PERSON_NAME]'s Account…" at bounding box center [471, 262] width 885 height 1124
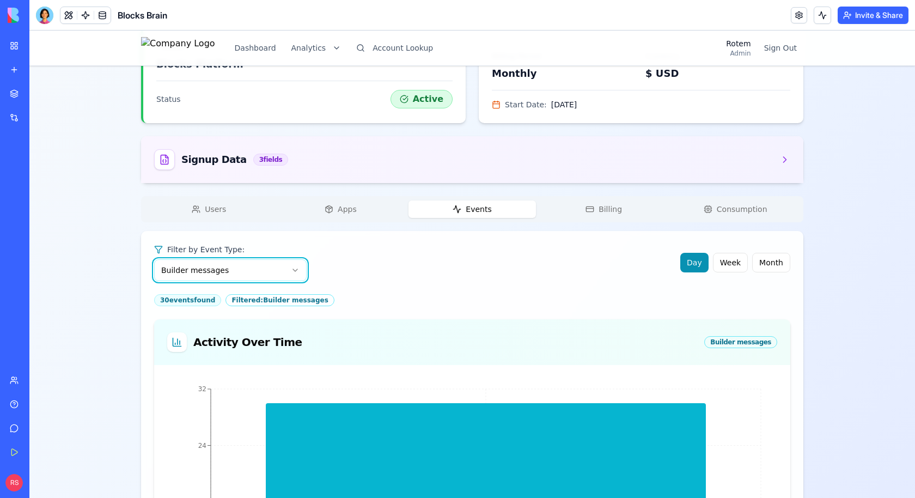
click at [396, 270] on html "Dashboard Analytics Account Lookup Rotem Admin Sign Out [PERSON_NAME]'s Account…" at bounding box center [471, 262] width 885 height 1124
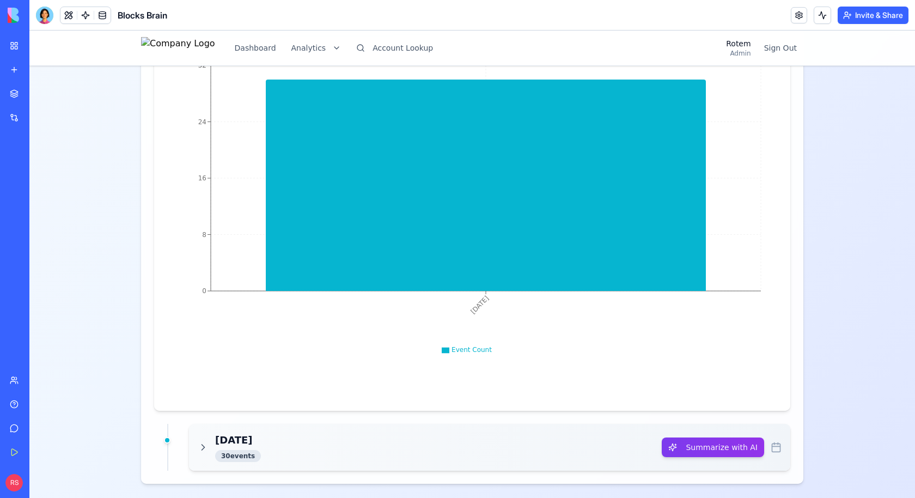
click at [336, 427] on div "[DATE] 30 event s Summarize with AI" at bounding box center [489, 447] width 601 height 47
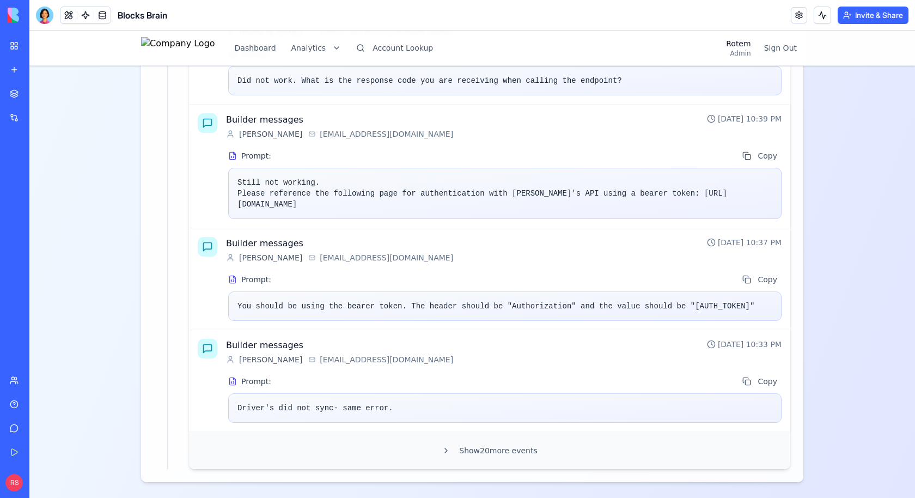
scroll to position [1880, 0]
click at [480, 448] on button "Show 20 more events" at bounding box center [490, 449] width 584 height 20
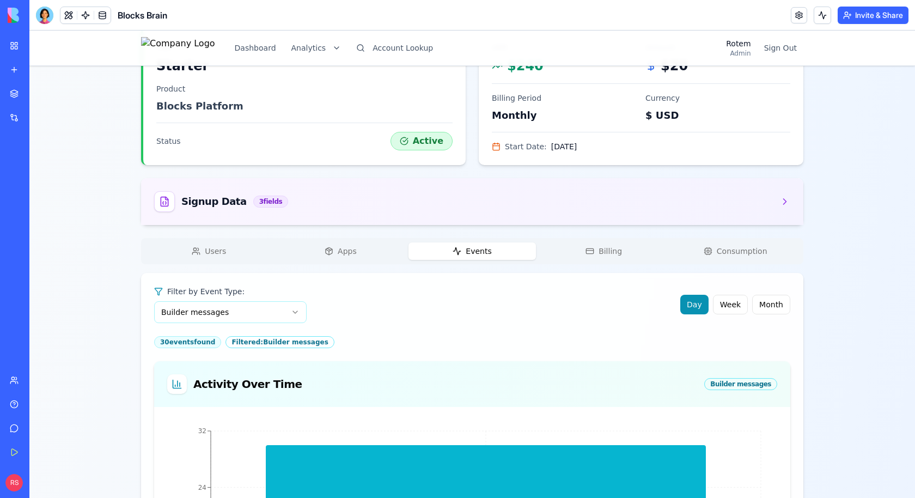
scroll to position [0, 0]
